Goal: Communication & Community: Ask a question

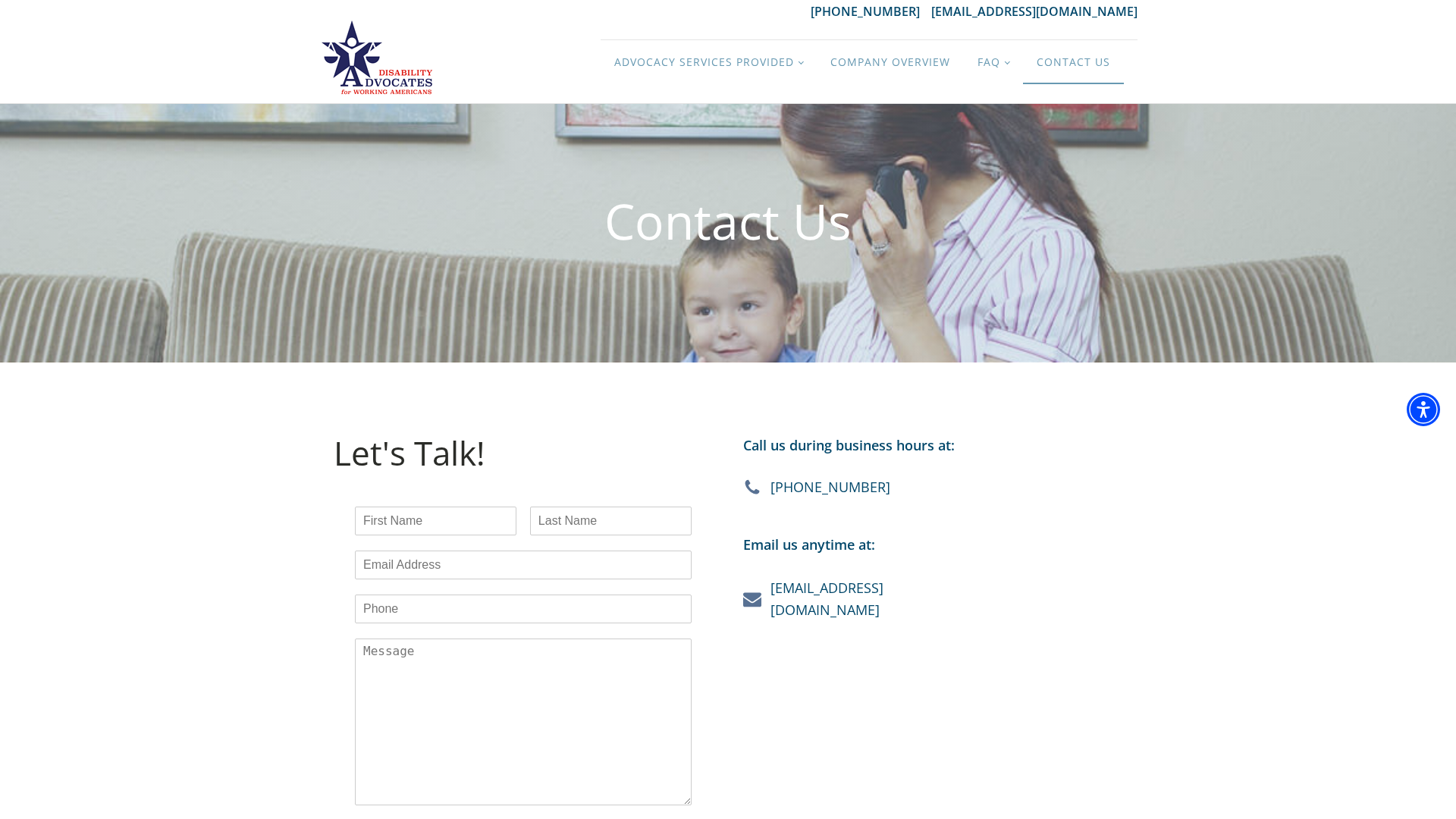
scroll to position [33, 0]
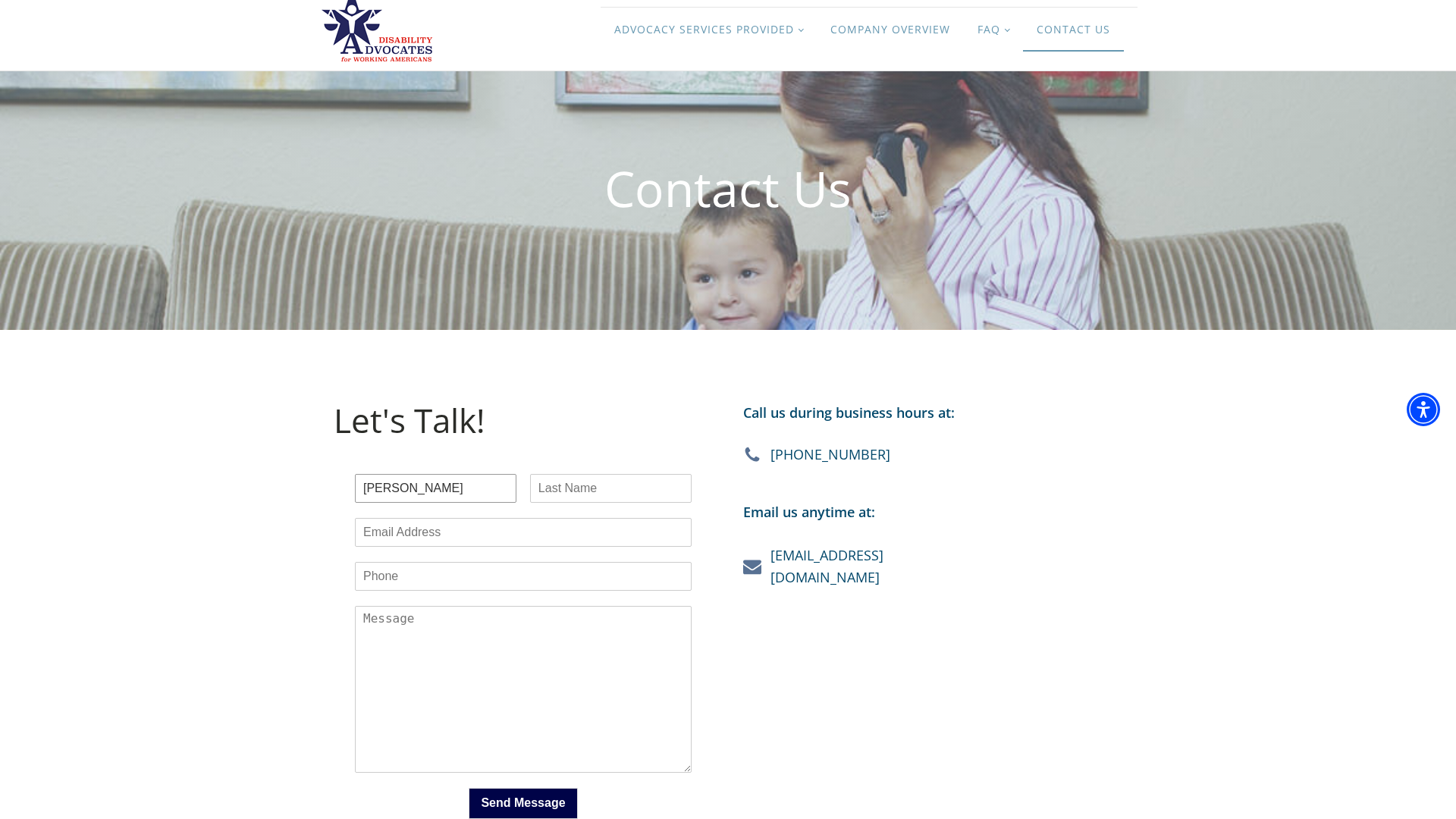
type input "Brenda"
type input "Cruz"
type input "b.cruz@virtualhelppartner.com"
type input "(909) 313-0741"
type textarea "NY"
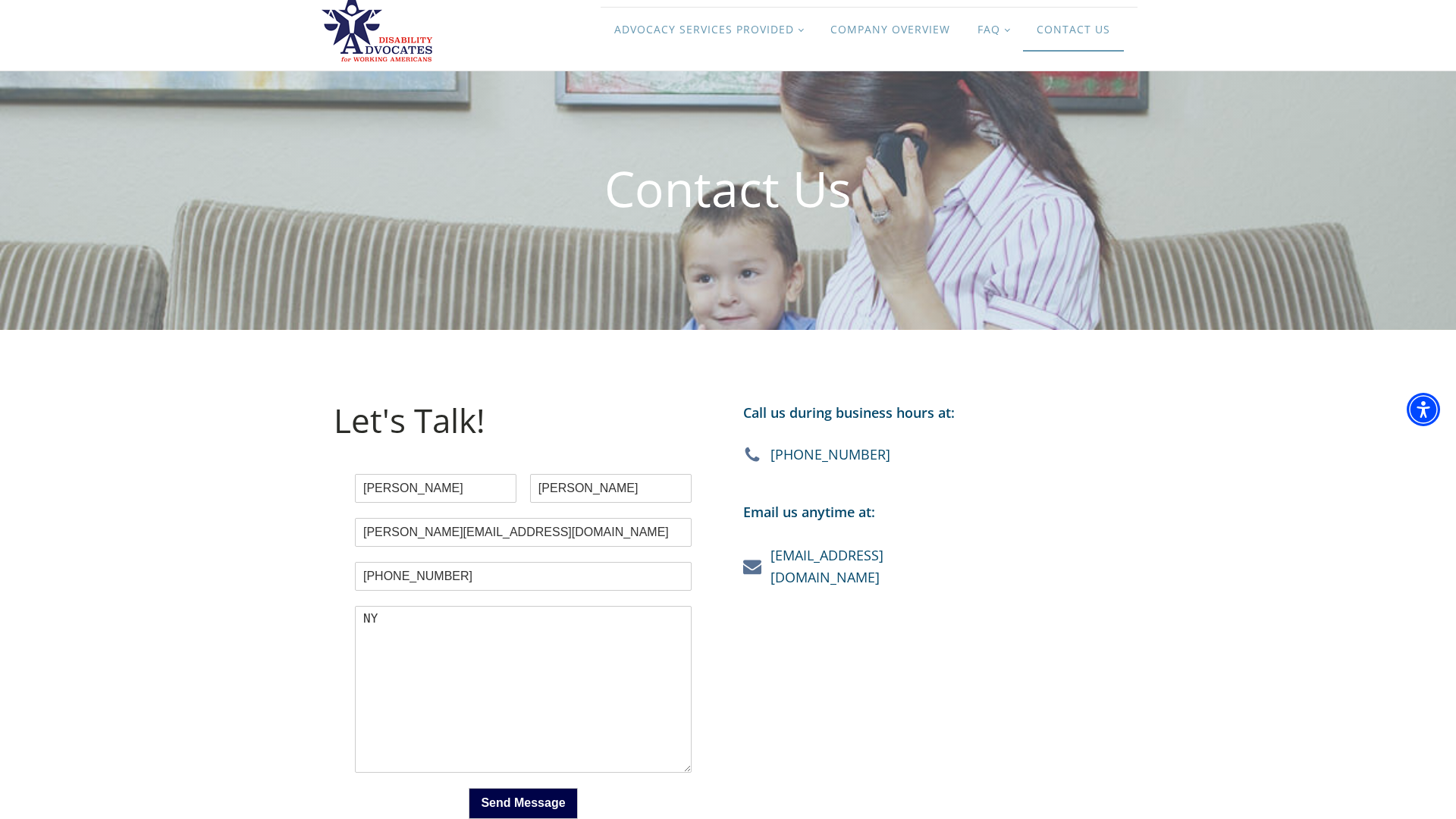
click at [523, 803] on button "Send Message" at bounding box center [523, 803] width 108 height 30
